Goal: Find contact information: Find contact information

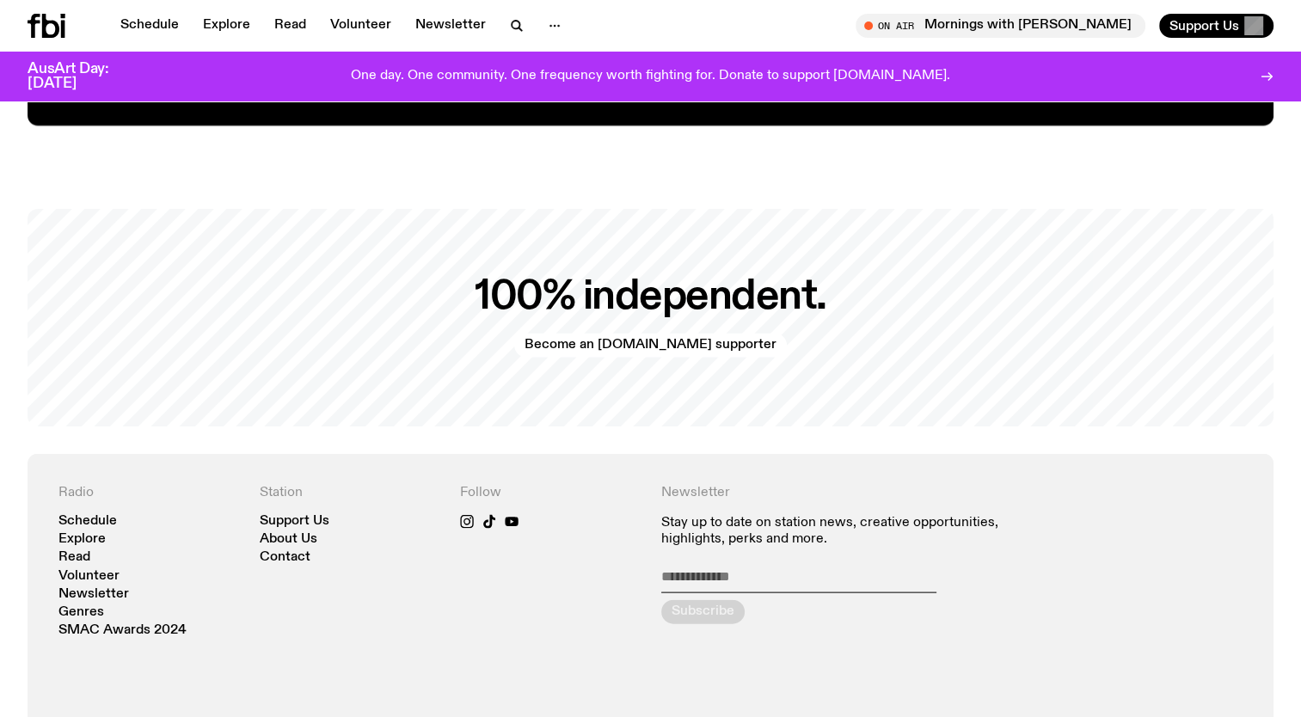
scroll to position [3450, 0]
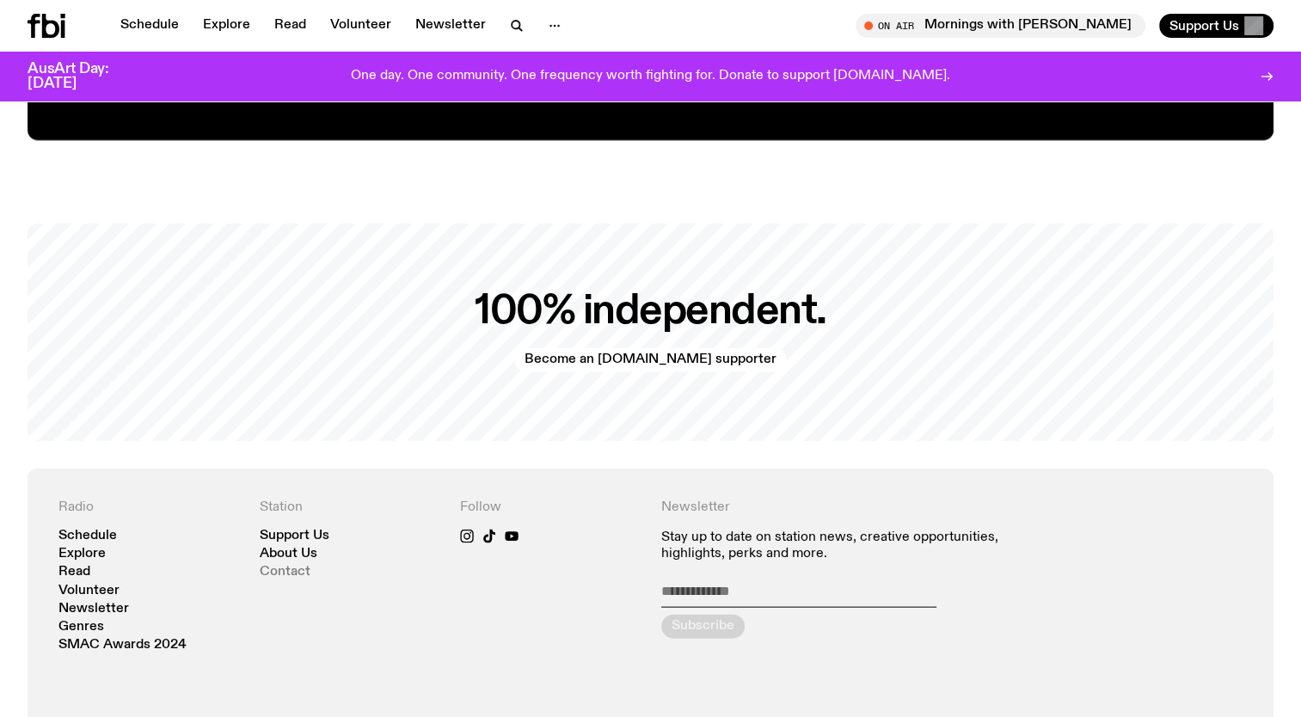
click at [306, 566] on link "Contact" at bounding box center [285, 572] width 51 height 13
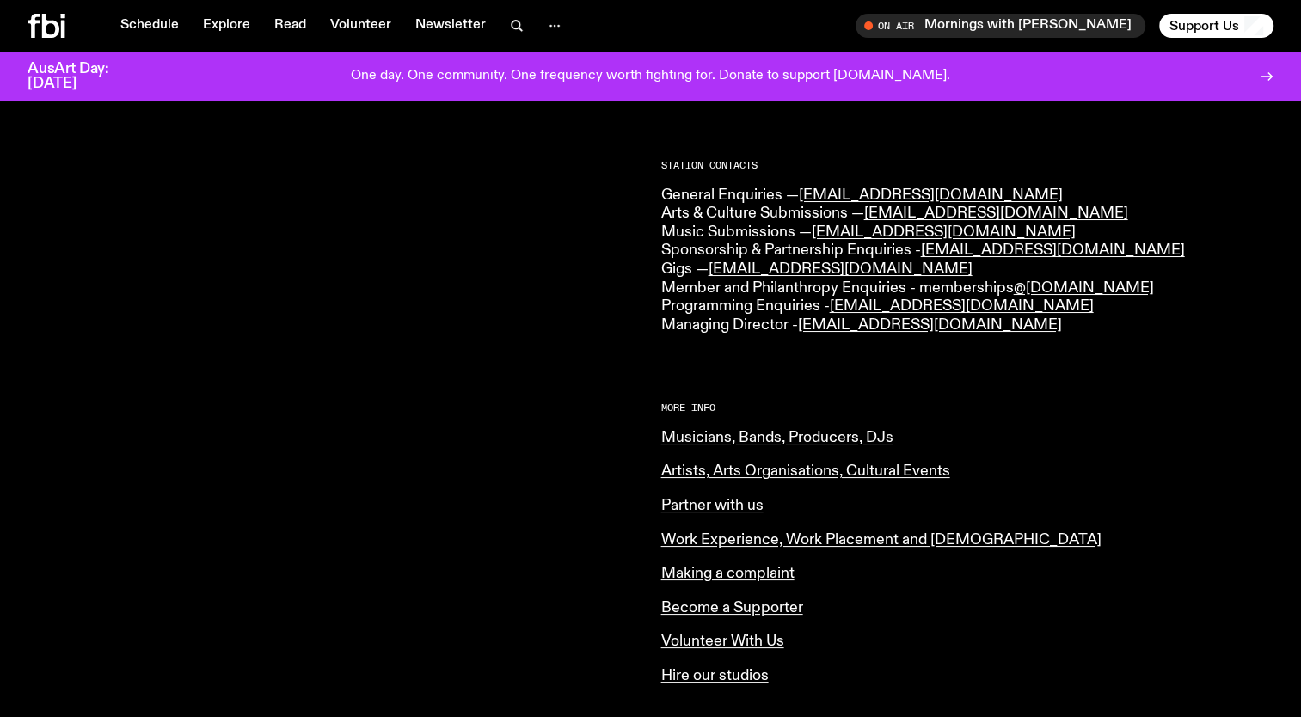
scroll to position [411, 0]
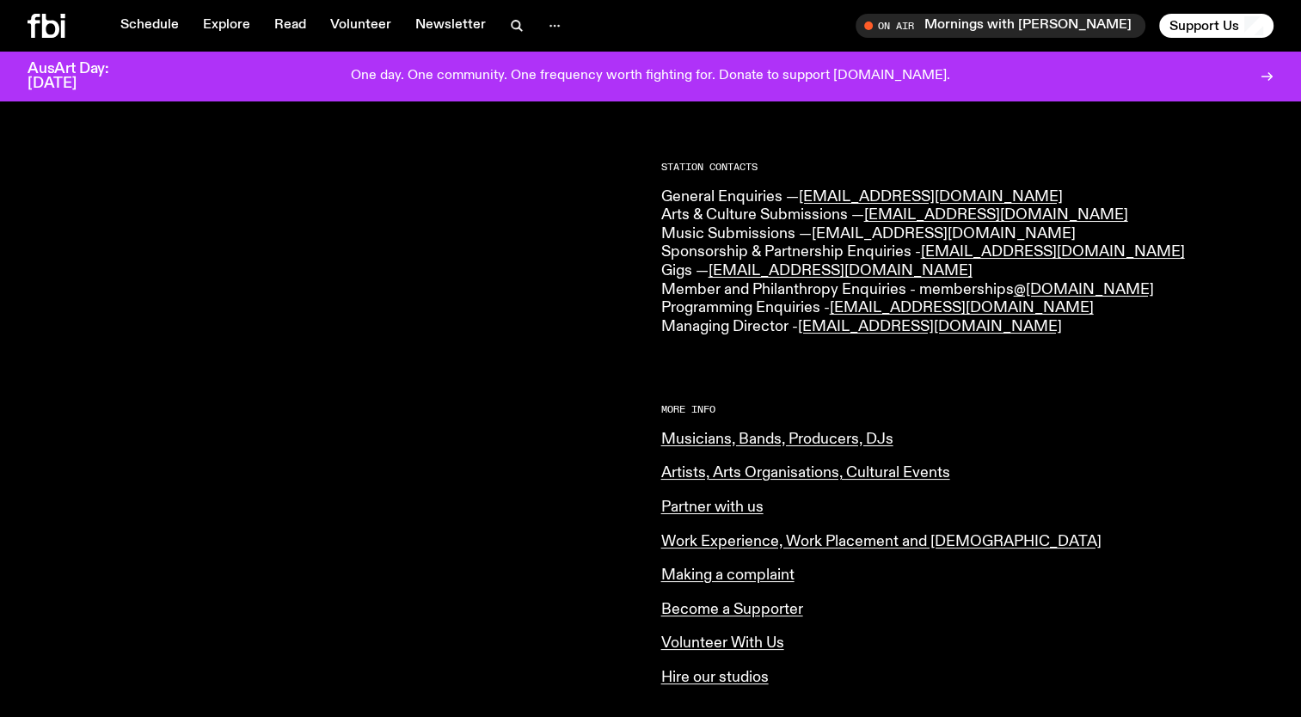
click at [877, 232] on link "[EMAIL_ADDRESS][DOMAIN_NAME]" at bounding box center [944, 233] width 264 height 15
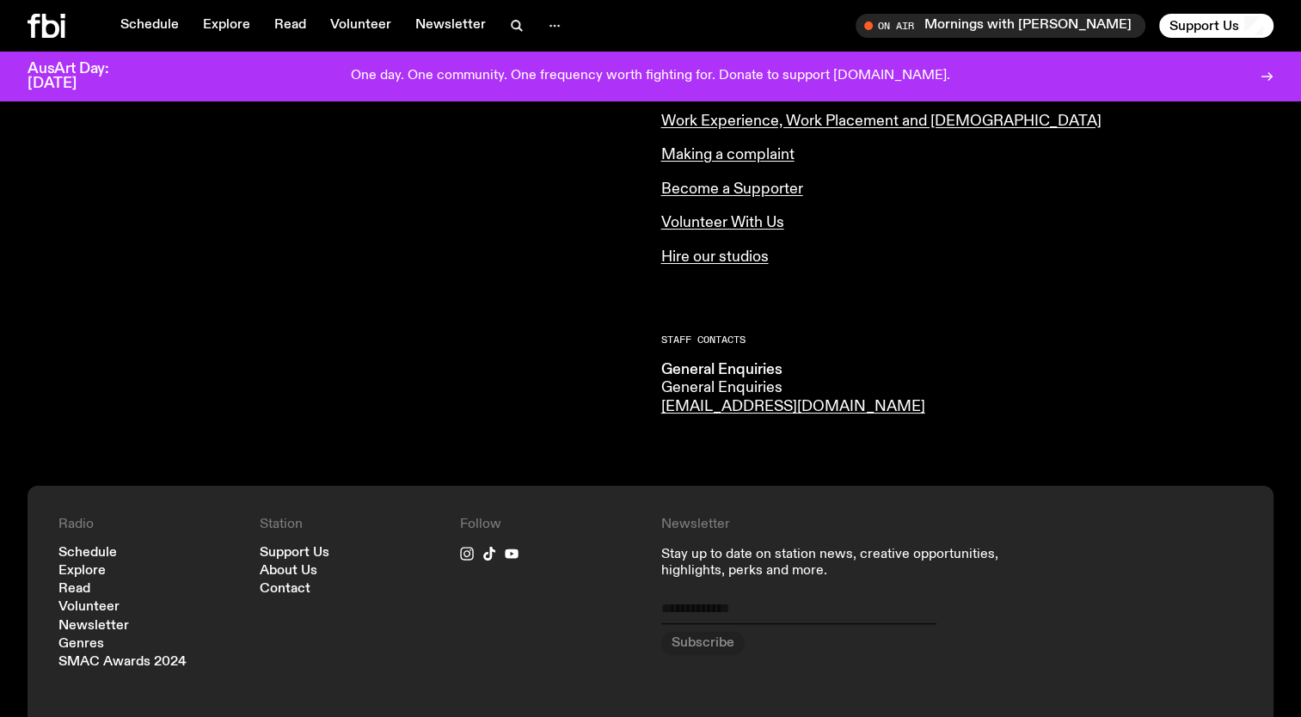
scroll to position [622, 0]
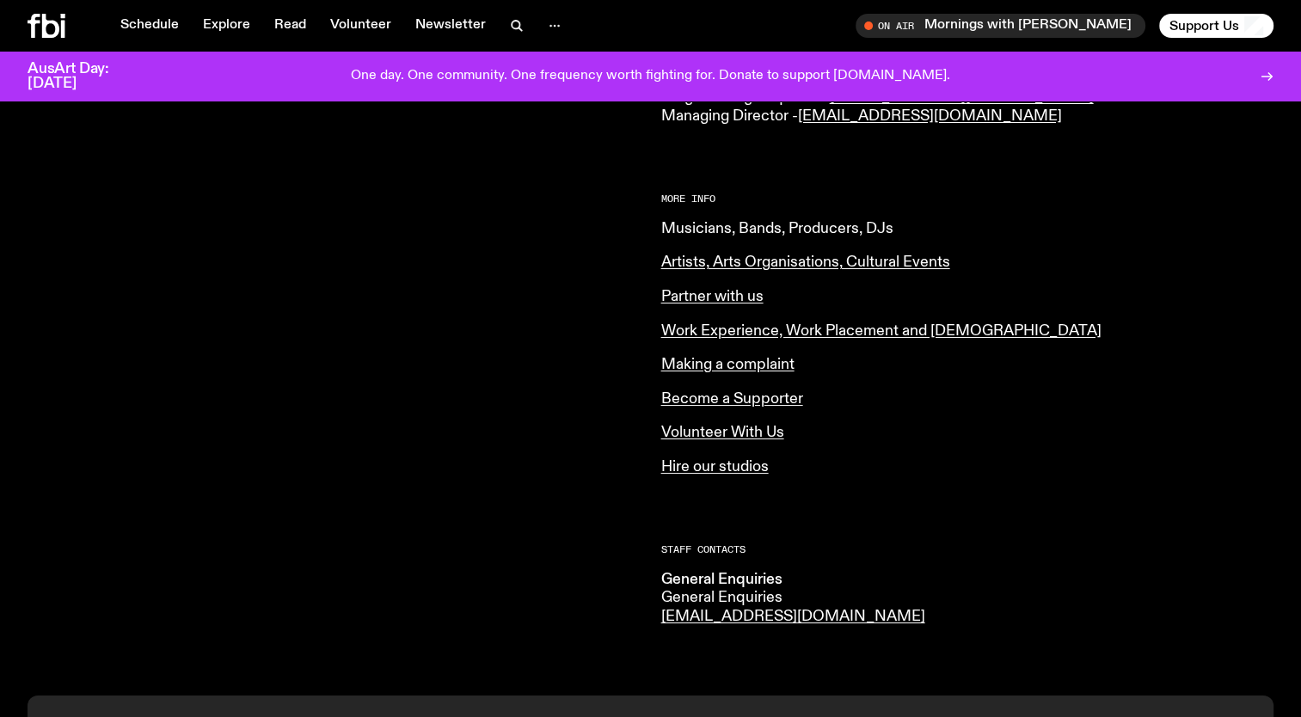
click at [788, 226] on link "Musicians, Bands, Producers, DJs" at bounding box center [777, 228] width 232 height 15
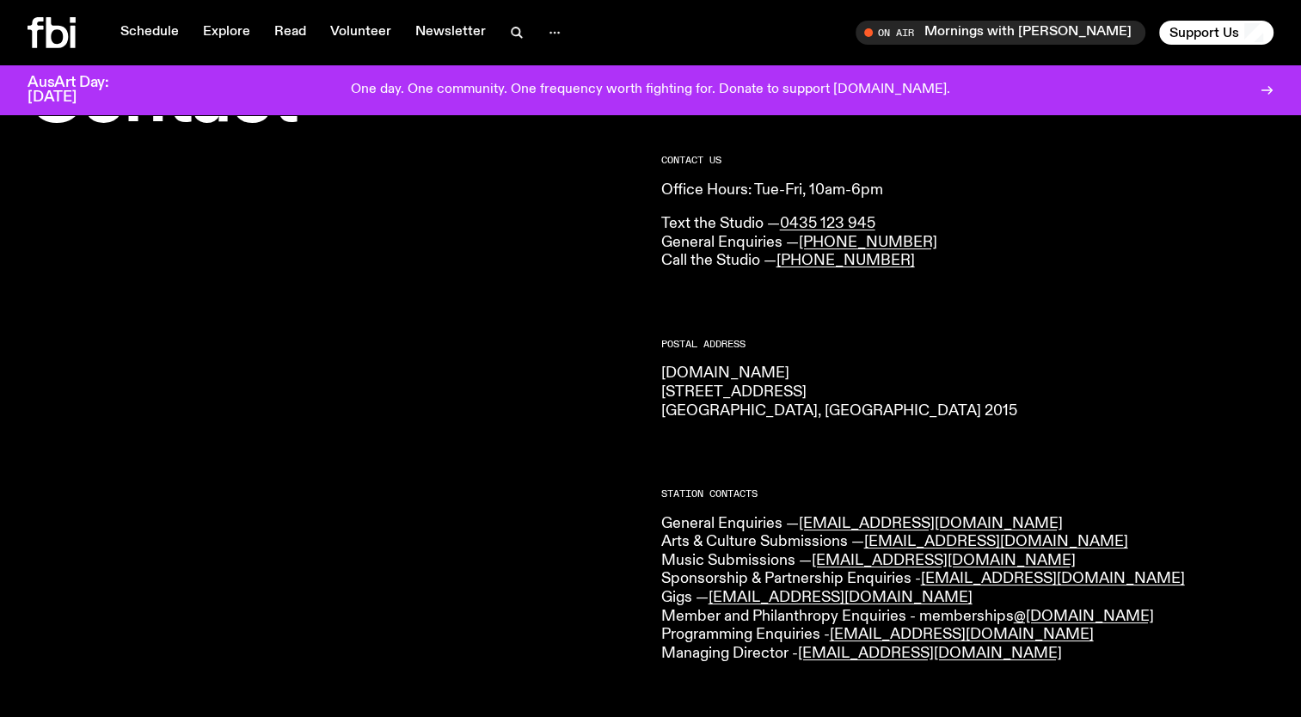
scroll to position [0, 0]
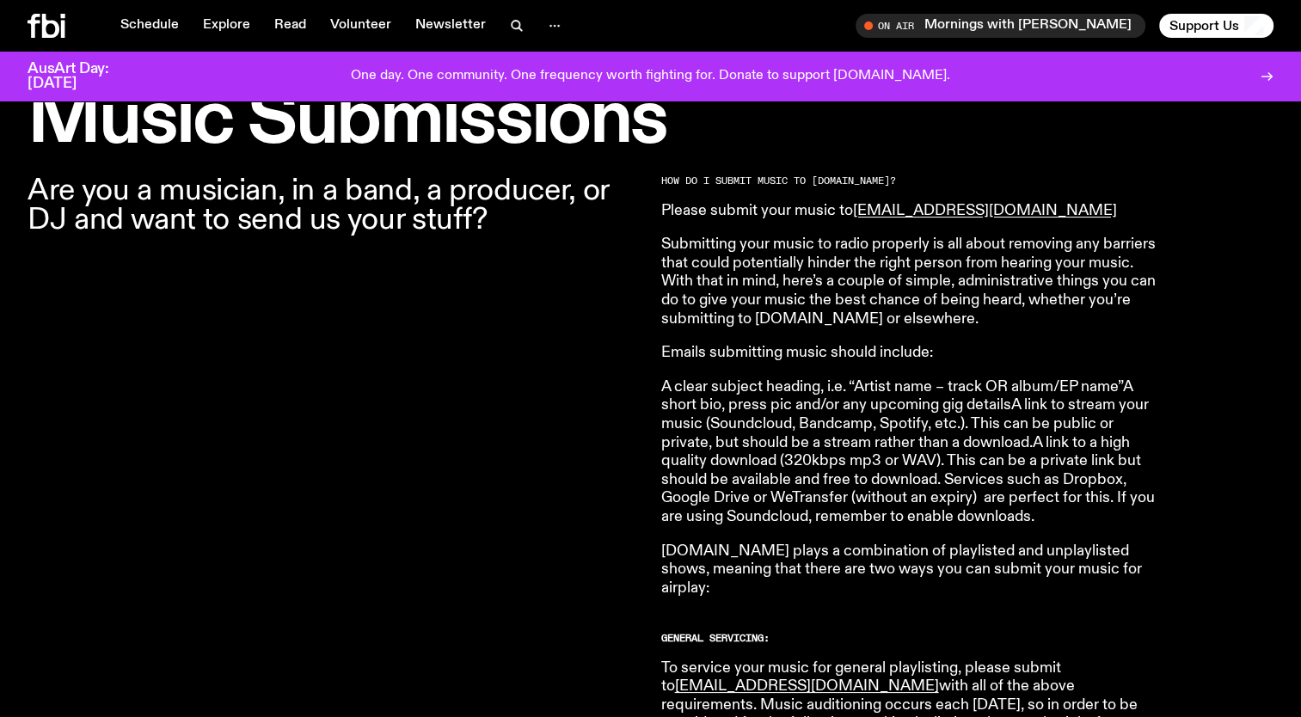
scroll to position [529, 0]
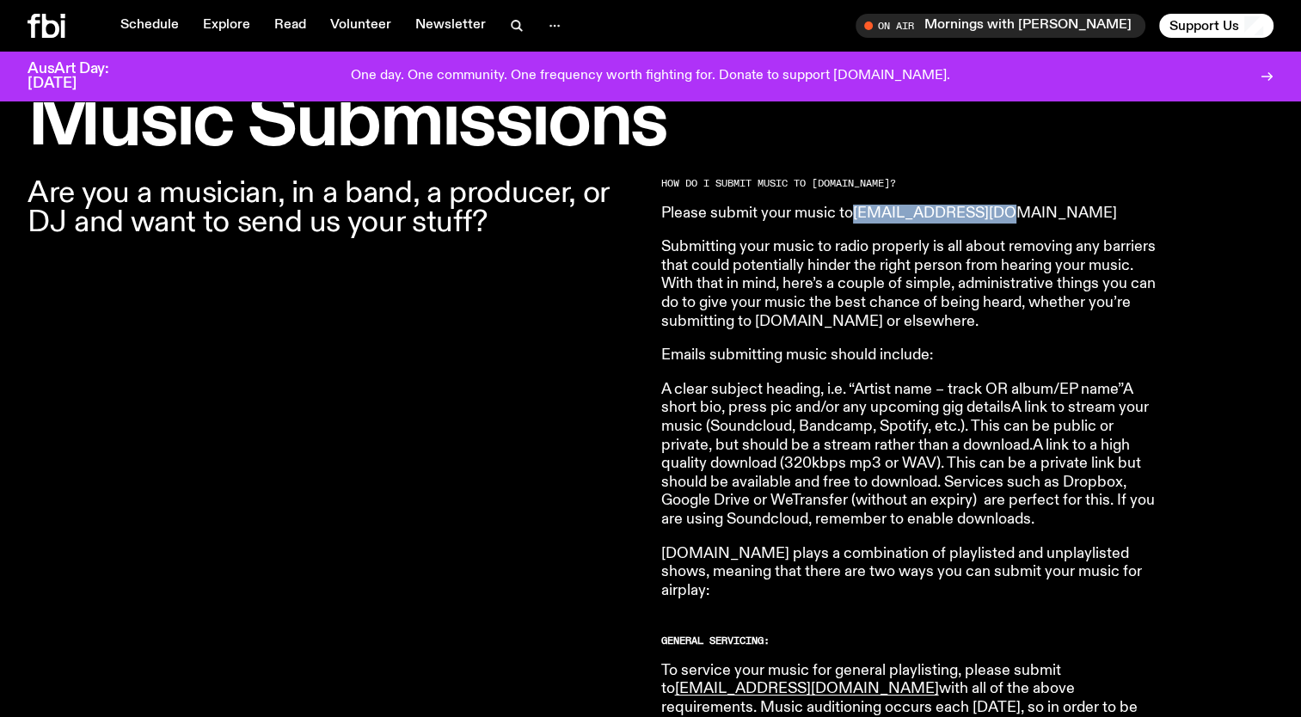
drag, startPoint x: 1021, startPoint y: 218, endPoint x: 858, endPoint y: 212, distance: 162.7
click at [858, 212] on p "Please submit your music to music@fbiradio.com" at bounding box center [908, 214] width 495 height 19
drag, startPoint x: 858, startPoint y: 212, endPoint x: 873, endPoint y: 212, distance: 14.6
copy link "[EMAIL_ADDRESS][DOMAIN_NAME]"
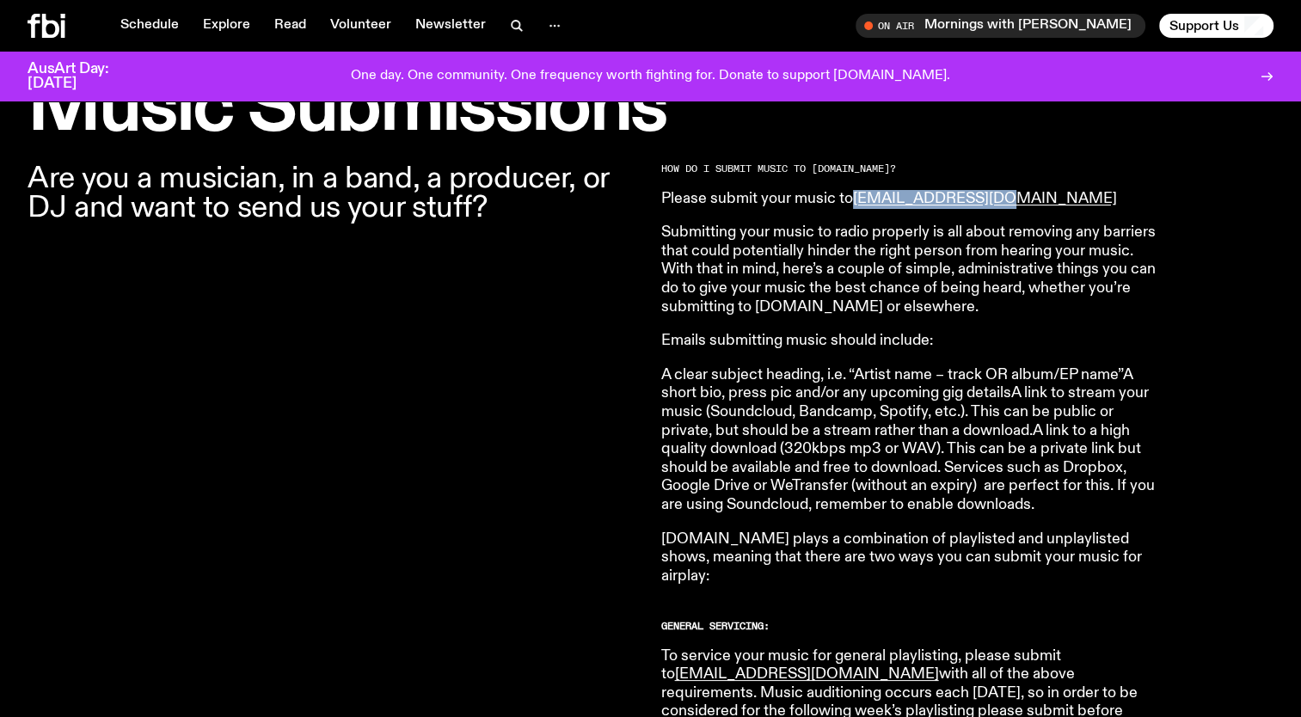
scroll to position [546, 0]
